Goal: Task Accomplishment & Management: Manage account settings

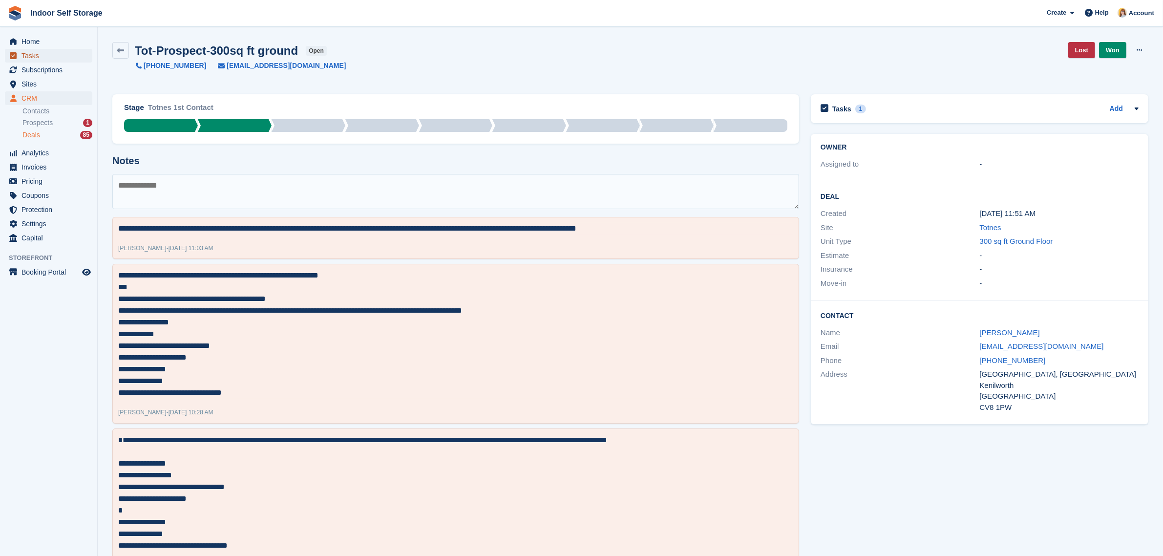
click at [25, 53] on span "Tasks" at bounding box center [50, 56] width 59 height 14
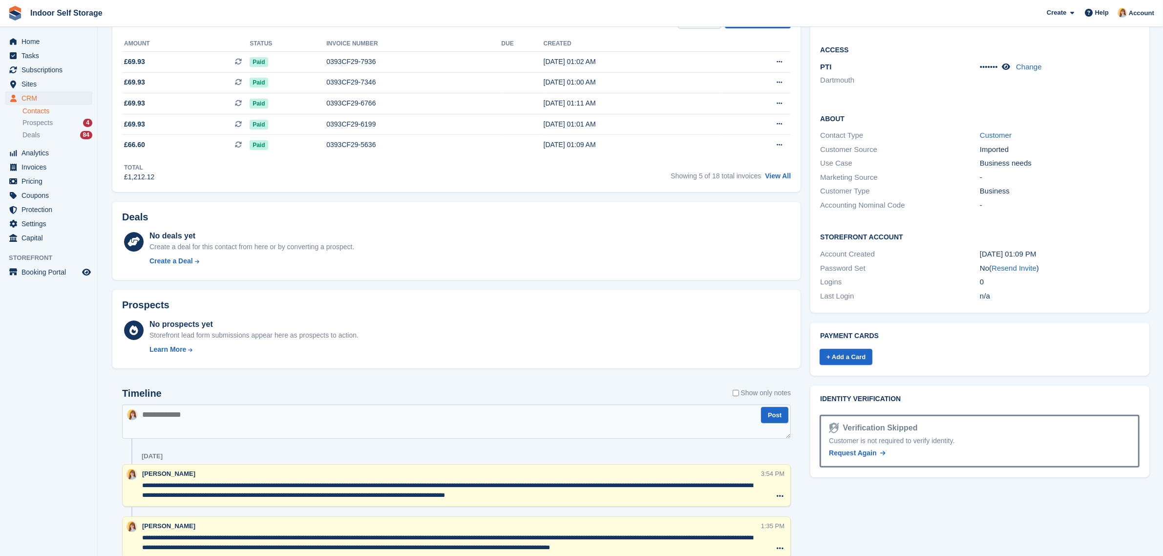
scroll to position [61, 0]
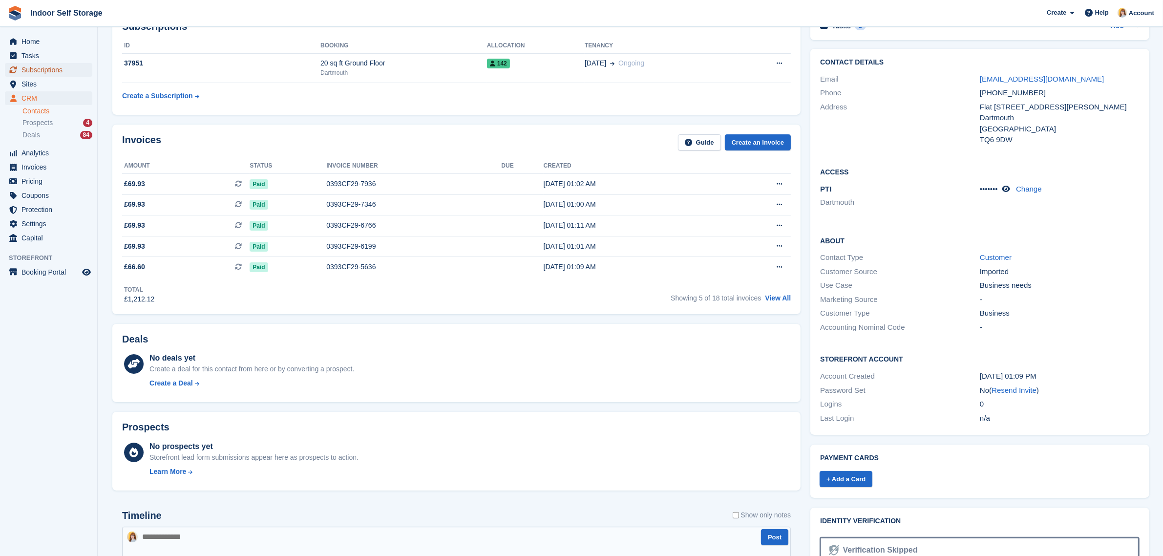
click at [39, 69] on span "Subscriptions" at bounding box center [50, 70] width 59 height 14
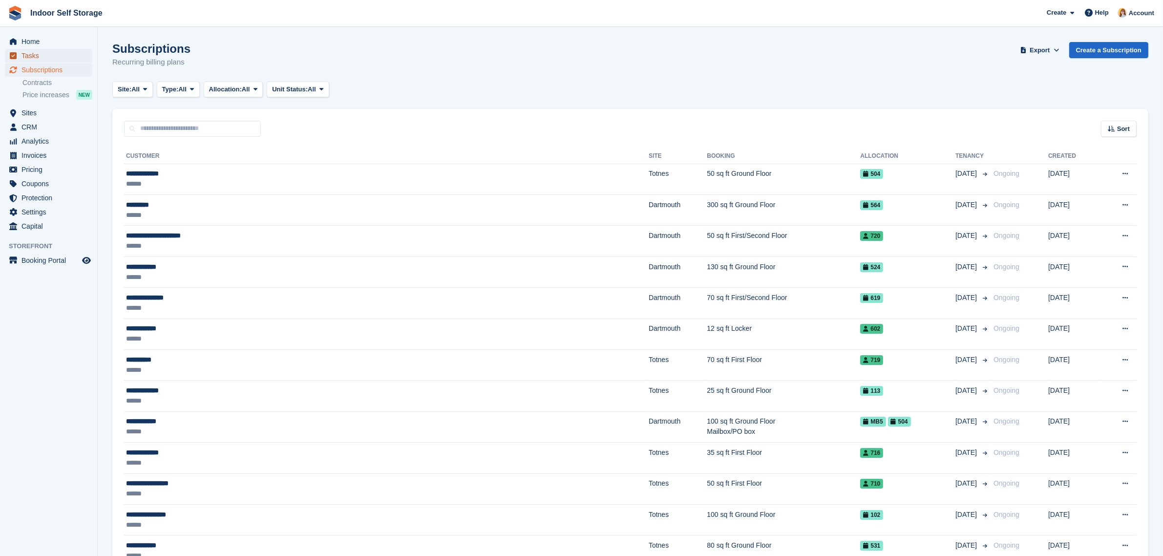
click at [37, 51] on span "Tasks" at bounding box center [50, 56] width 59 height 14
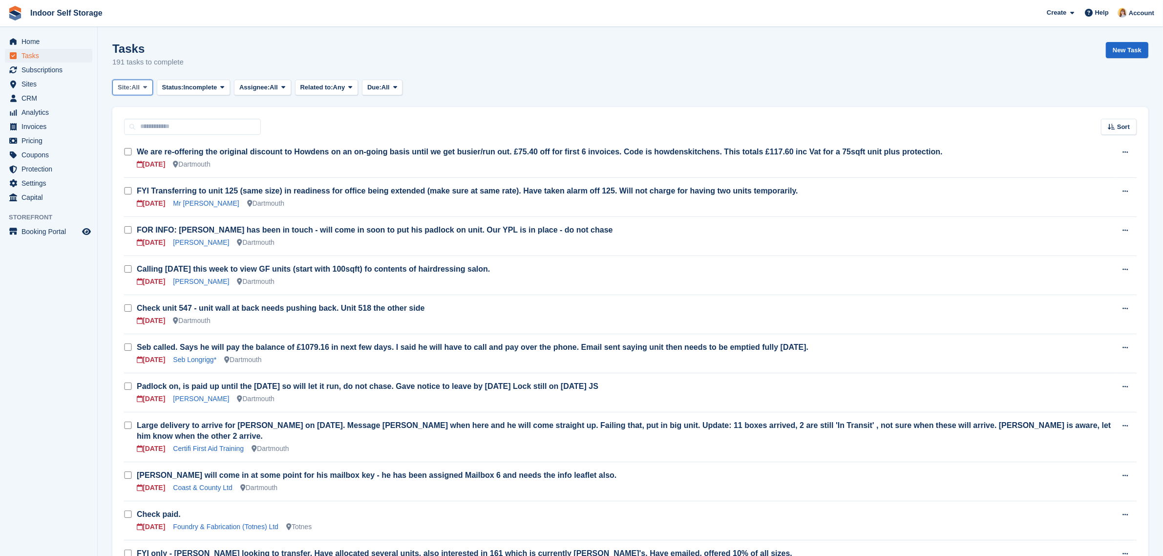
click at [143, 91] on span at bounding box center [145, 88] width 8 height 8
click at [142, 124] on link "Dartmouth" at bounding box center [159, 128] width 85 height 18
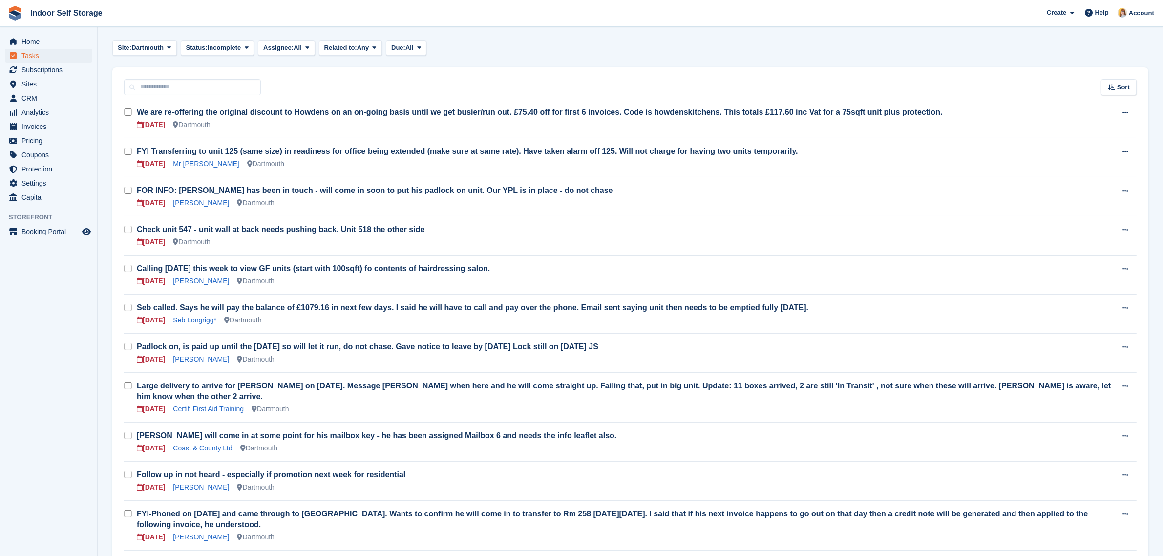
scroll to position [61, 0]
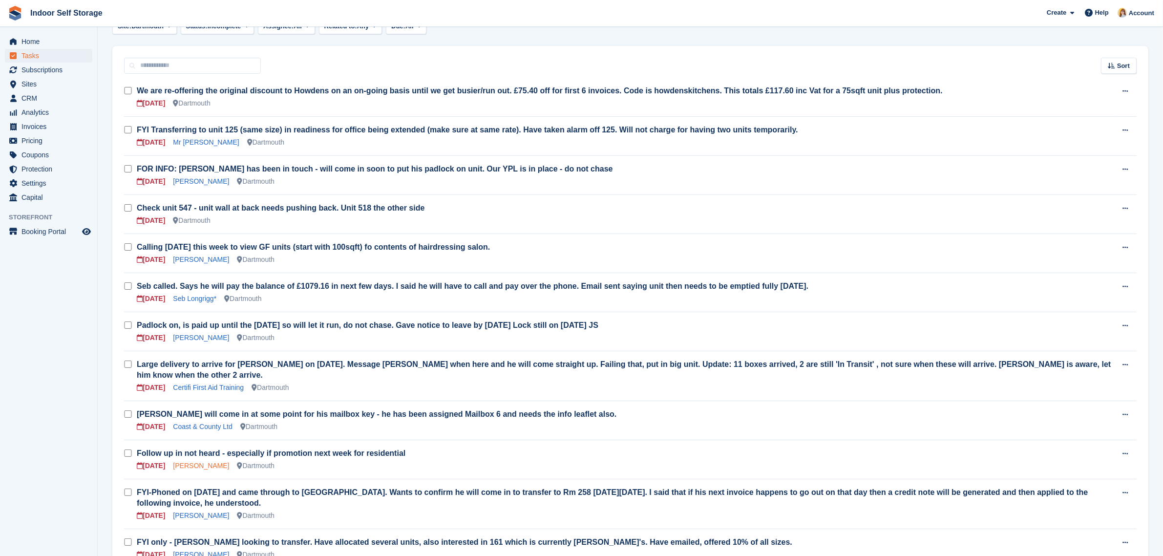
click at [204, 462] on link "[PERSON_NAME]" at bounding box center [201, 466] width 56 height 8
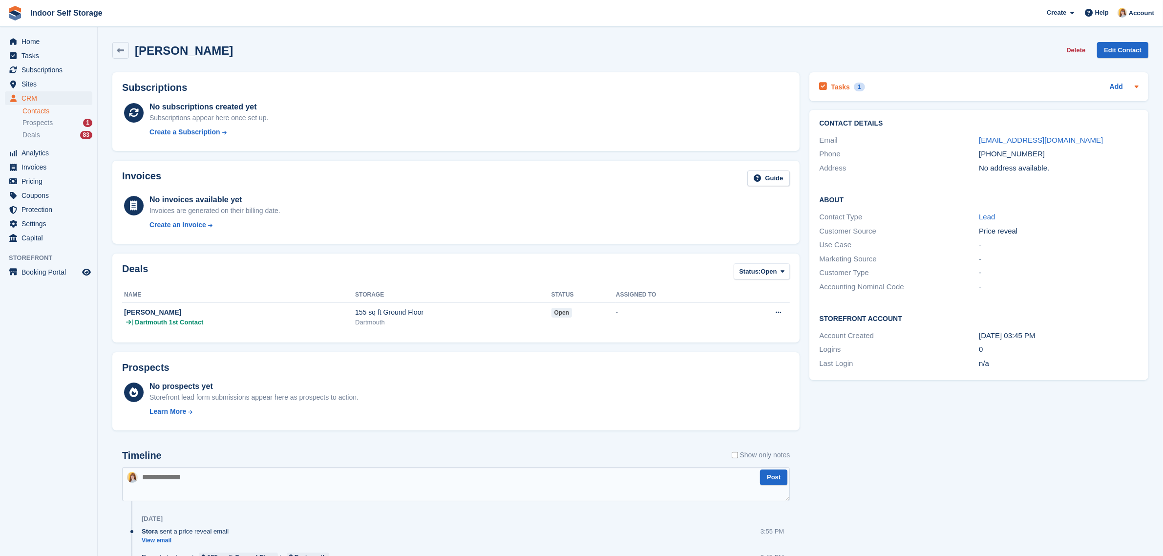
click at [982, 91] on div "Tasks 1 Add" at bounding box center [979, 86] width 320 height 13
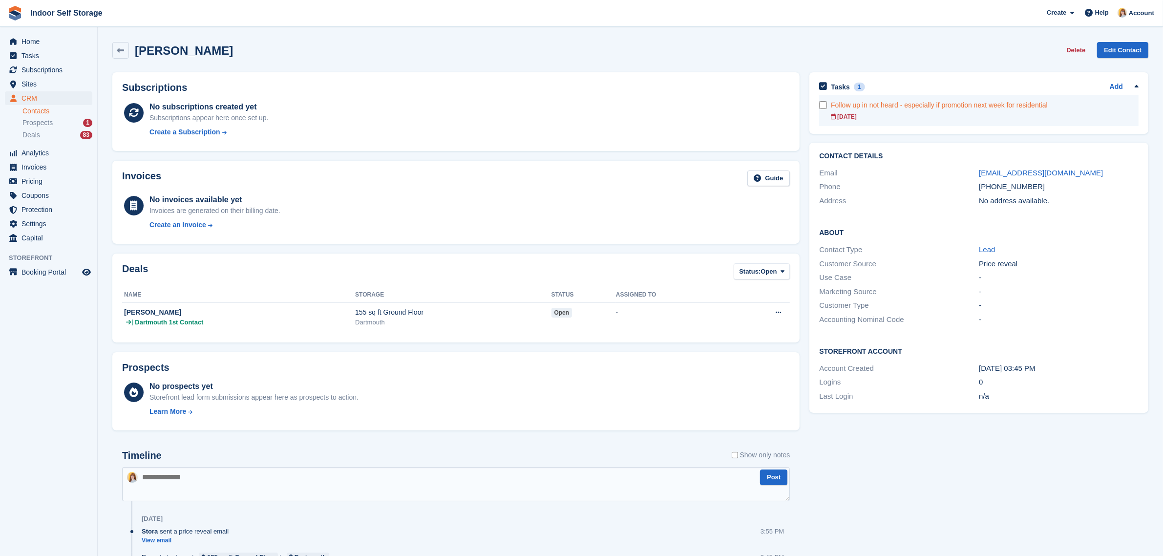
click at [941, 101] on div "Follow up in not heard - especially if promotion next week for residential" at bounding box center [985, 105] width 308 height 10
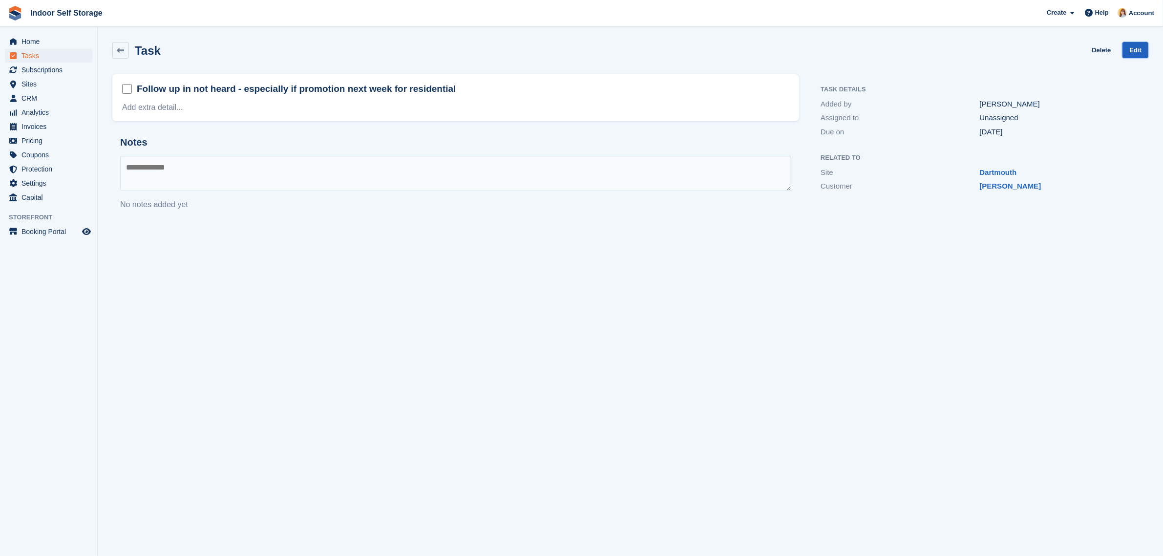
click at [1134, 45] on link "Edit" at bounding box center [1136, 50] width 26 height 16
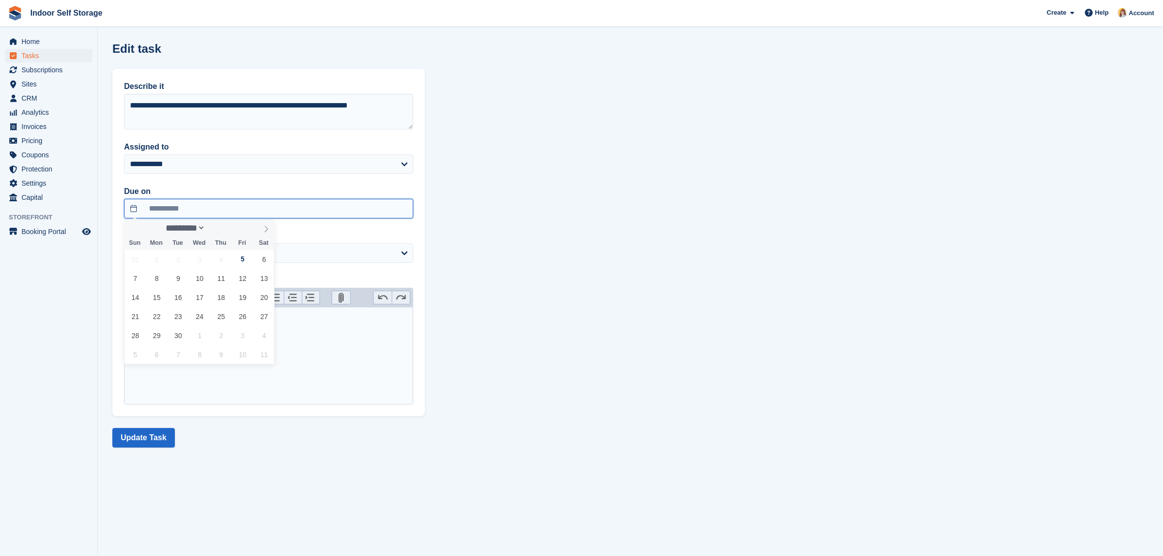
click at [207, 201] on input "**********" at bounding box center [268, 209] width 289 height 20
click at [152, 277] on span "8" at bounding box center [156, 278] width 19 height 19
type input "**********"
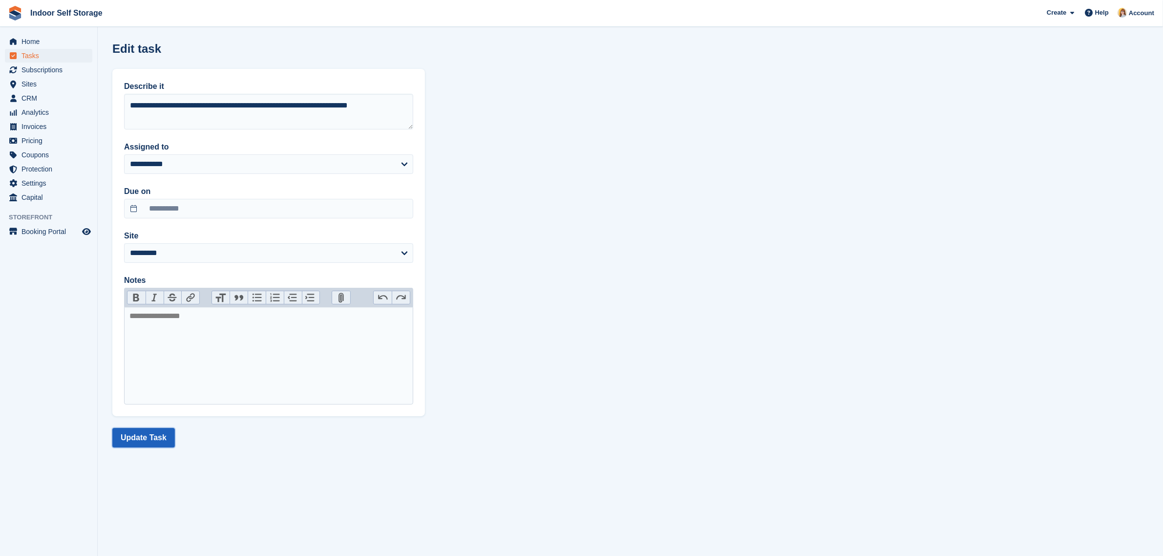
click at [140, 438] on button "Update Task" at bounding box center [143, 438] width 63 height 20
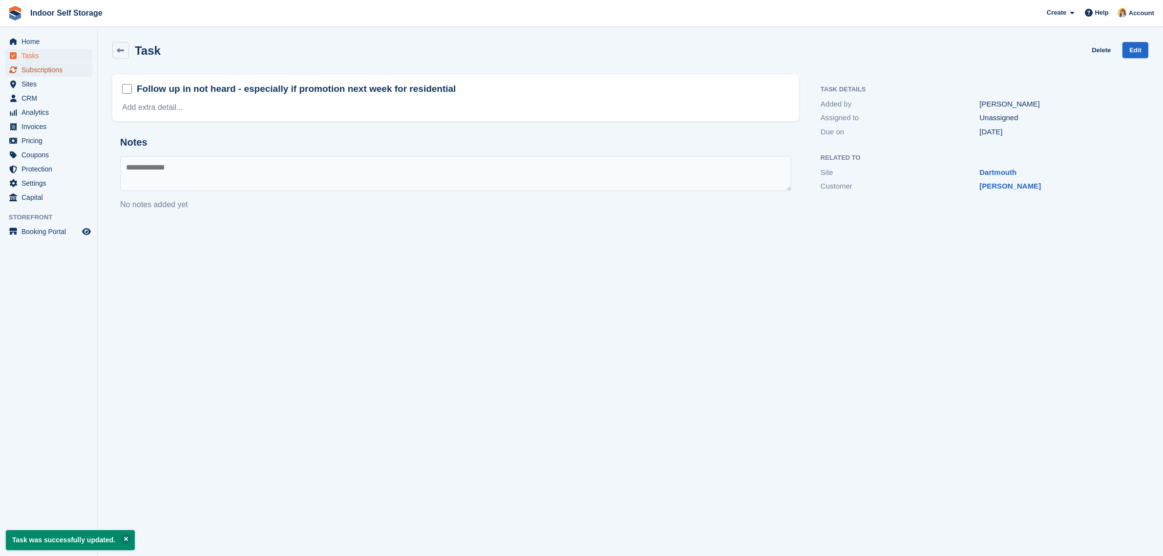
click at [37, 67] on span "Subscriptions" at bounding box center [50, 70] width 59 height 14
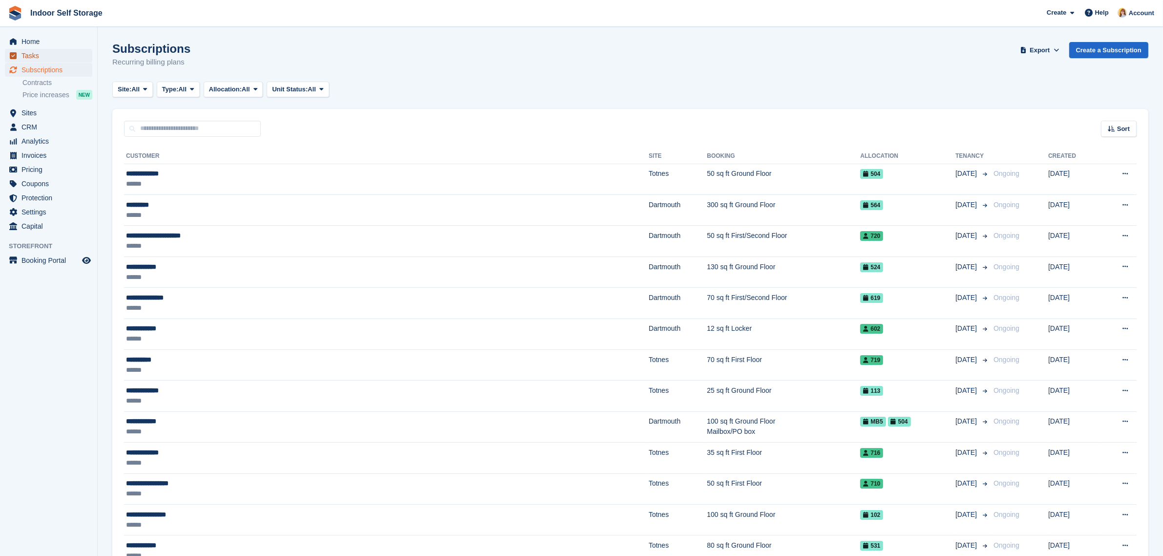
click at [29, 52] on span "Tasks" at bounding box center [50, 56] width 59 height 14
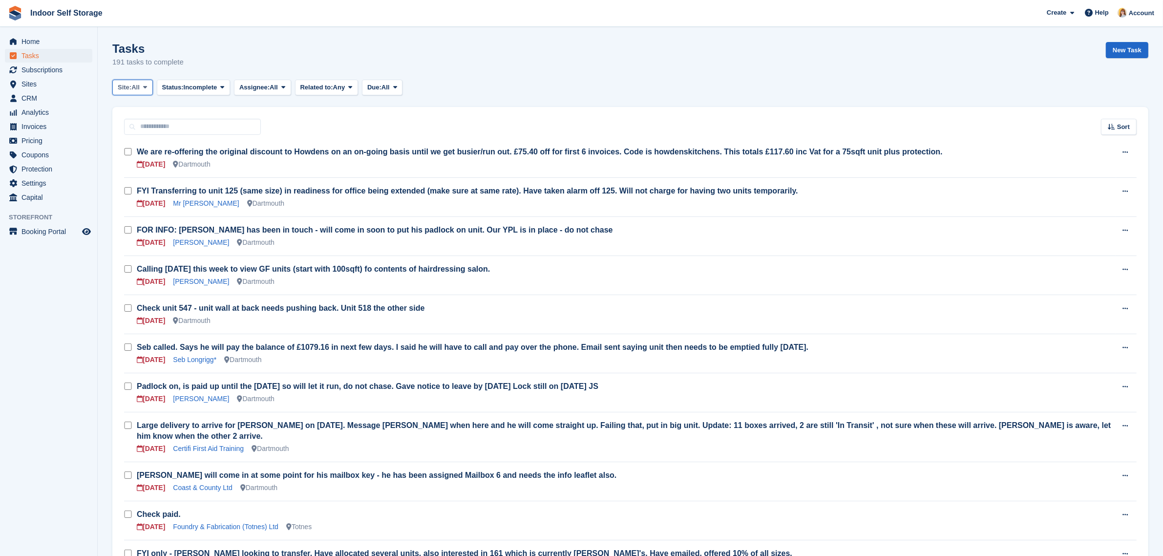
click at [133, 83] on span "All" at bounding box center [135, 88] width 8 height 10
click at [137, 128] on link "Dartmouth" at bounding box center [159, 128] width 85 height 18
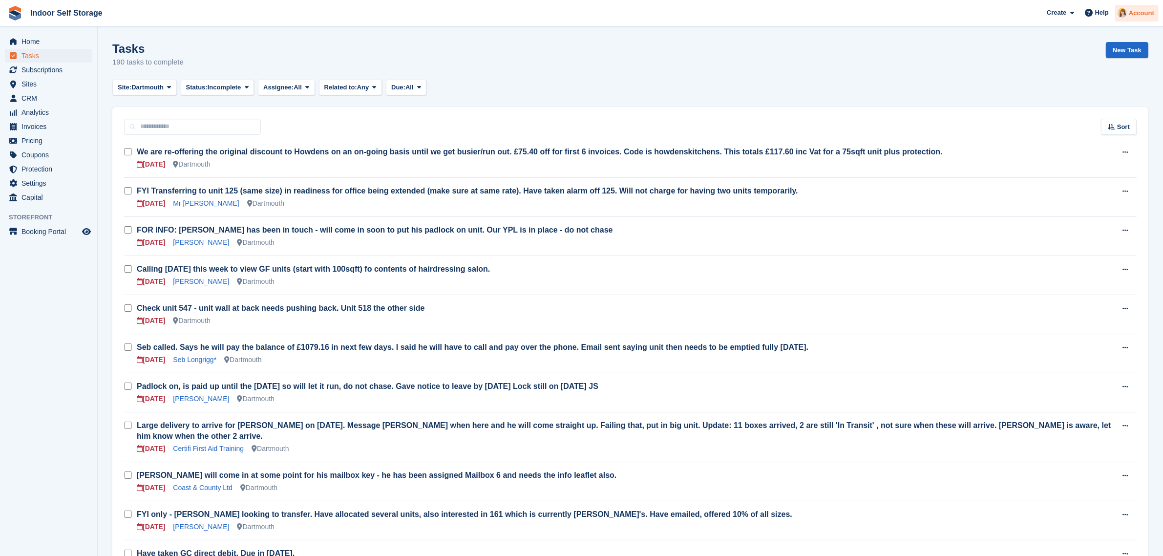
click at [1140, 13] on span "Account" at bounding box center [1141, 13] width 25 height 10
click at [1071, 96] on div "Logout" at bounding box center [1064, 97] width 23 height 10
